Goal: Navigation & Orientation: Find specific page/section

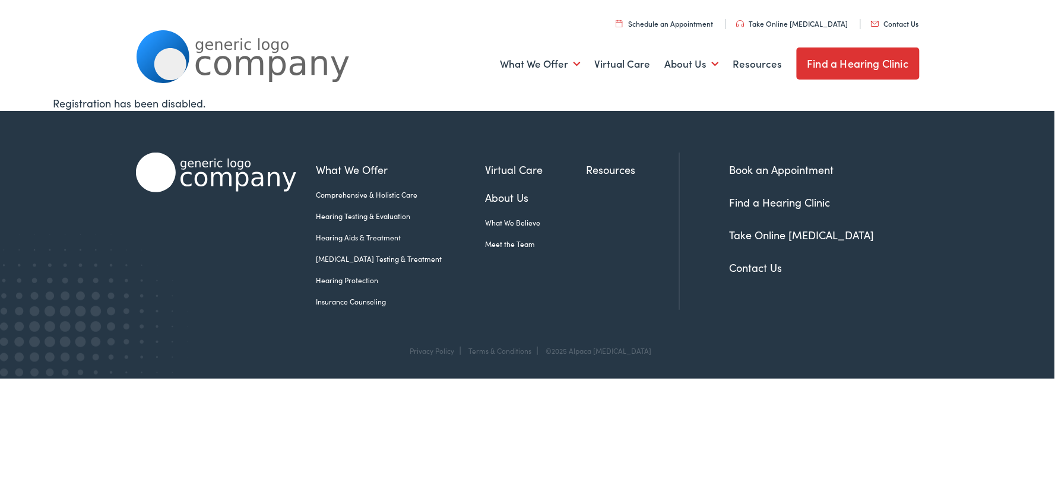
click at [486, 196] on link "About Us" at bounding box center [536, 197] width 101 height 16
click at [500, 199] on link "About Us" at bounding box center [536, 197] width 101 height 16
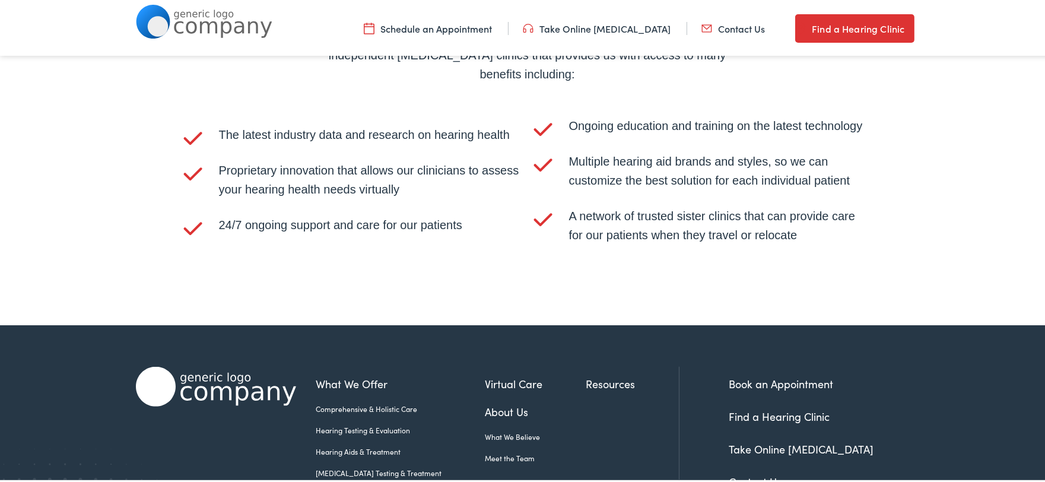
scroll to position [2541, 0]
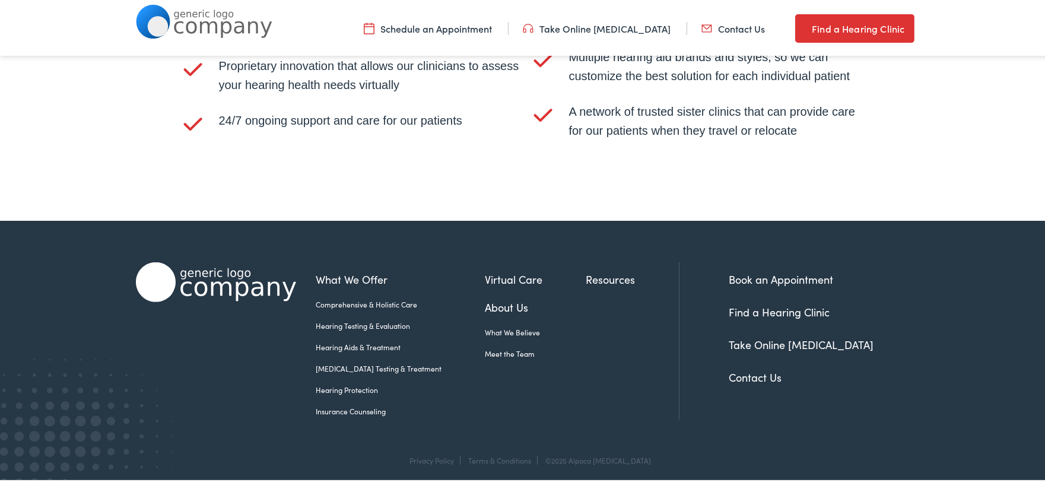
click at [503, 346] on link "Meet the Team" at bounding box center [536, 351] width 101 height 11
